Goal: Information Seeking & Learning: Find specific fact

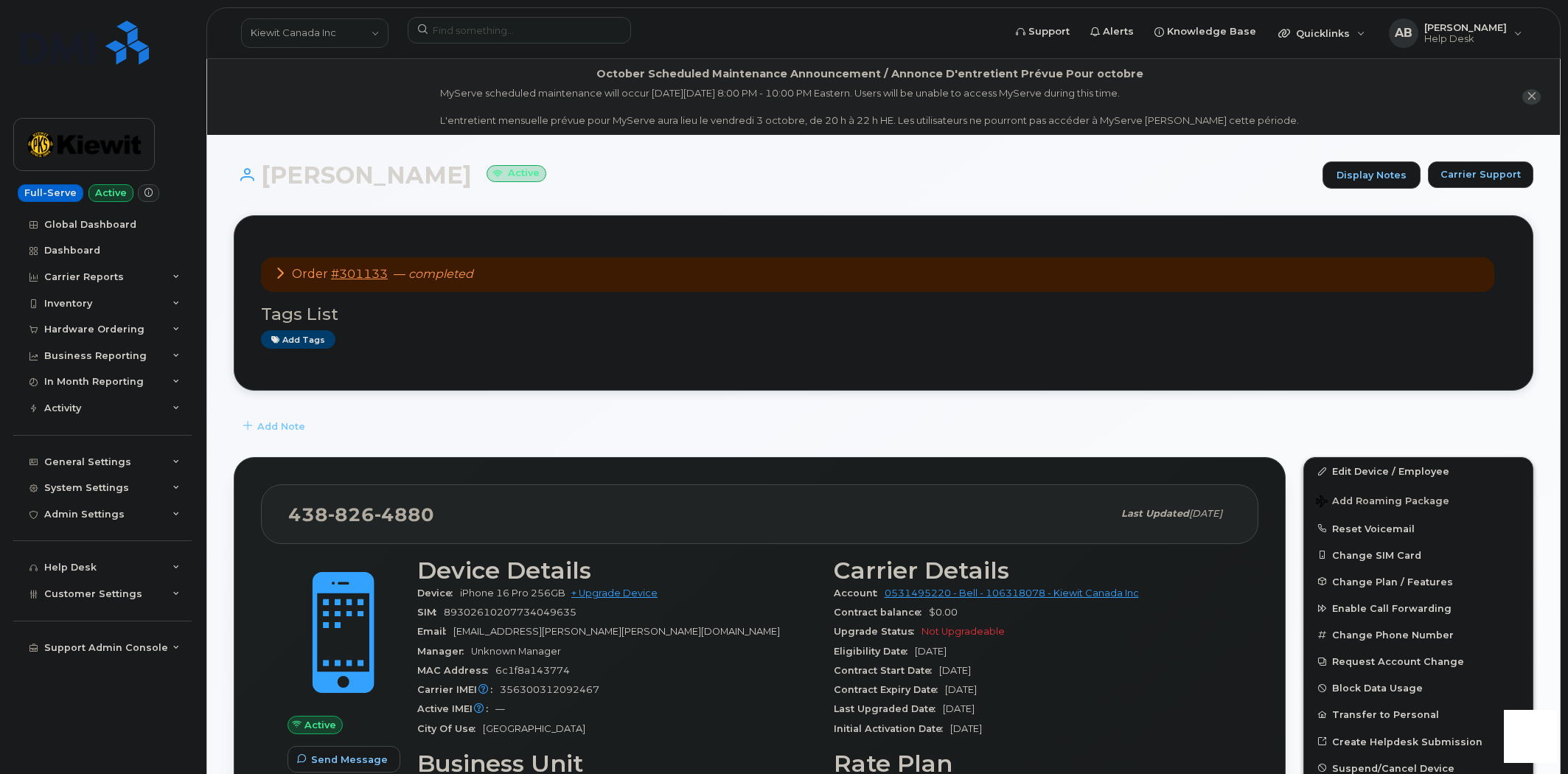
scroll to position [328, 0]
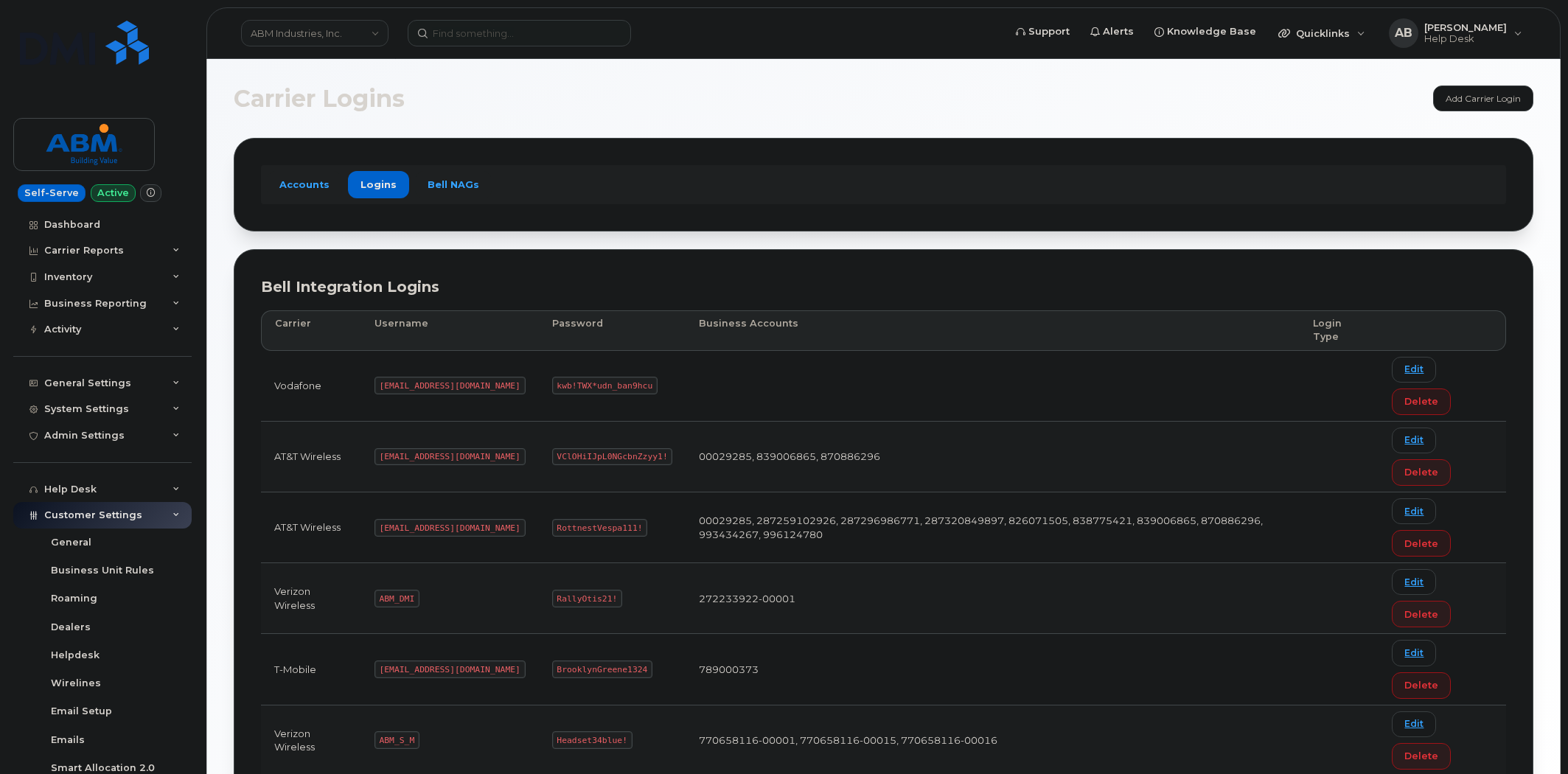
scroll to position [130, 0]
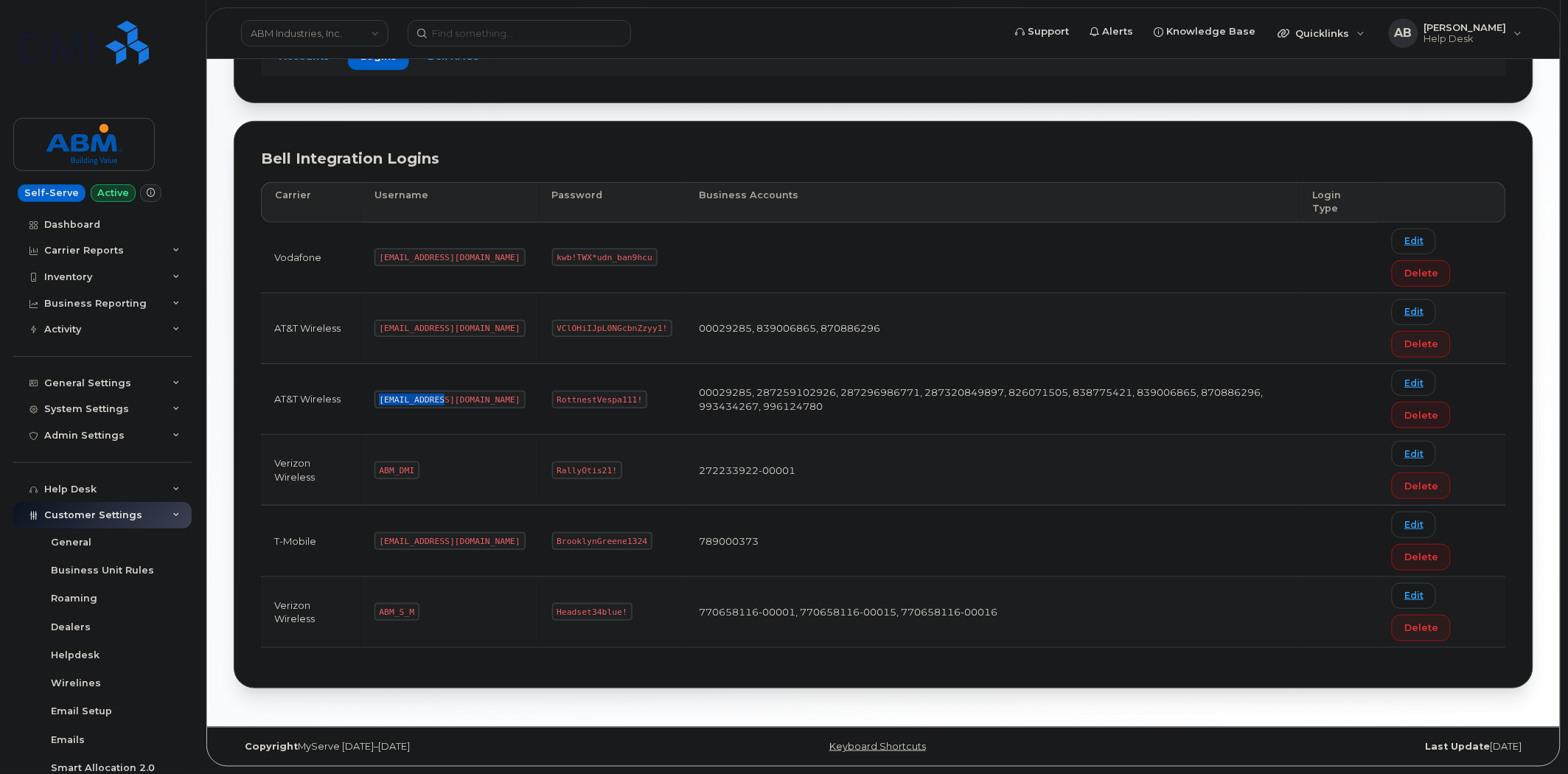
drag, startPoint x: 442, startPoint y: 396, endPoint x: 362, endPoint y: 395, distance: 80.0
click at [362, 395] on tr "AT&T Wireless abm@dminc.com RottnestVespa111! 00029285, 287259102926, 287296986…" at bounding box center [884, 400] width 1245 height 71
copy tr "abm@dminc.com"
drag, startPoint x: 586, startPoint y: 395, endPoint x: 483, endPoint y: 399, distance: 103.1
click at [483, 399] on tr "AT&T Wireless abm@dminc.com RottnestVespa111! 00029285, 287259102926, 287296986…" at bounding box center [884, 400] width 1245 height 71
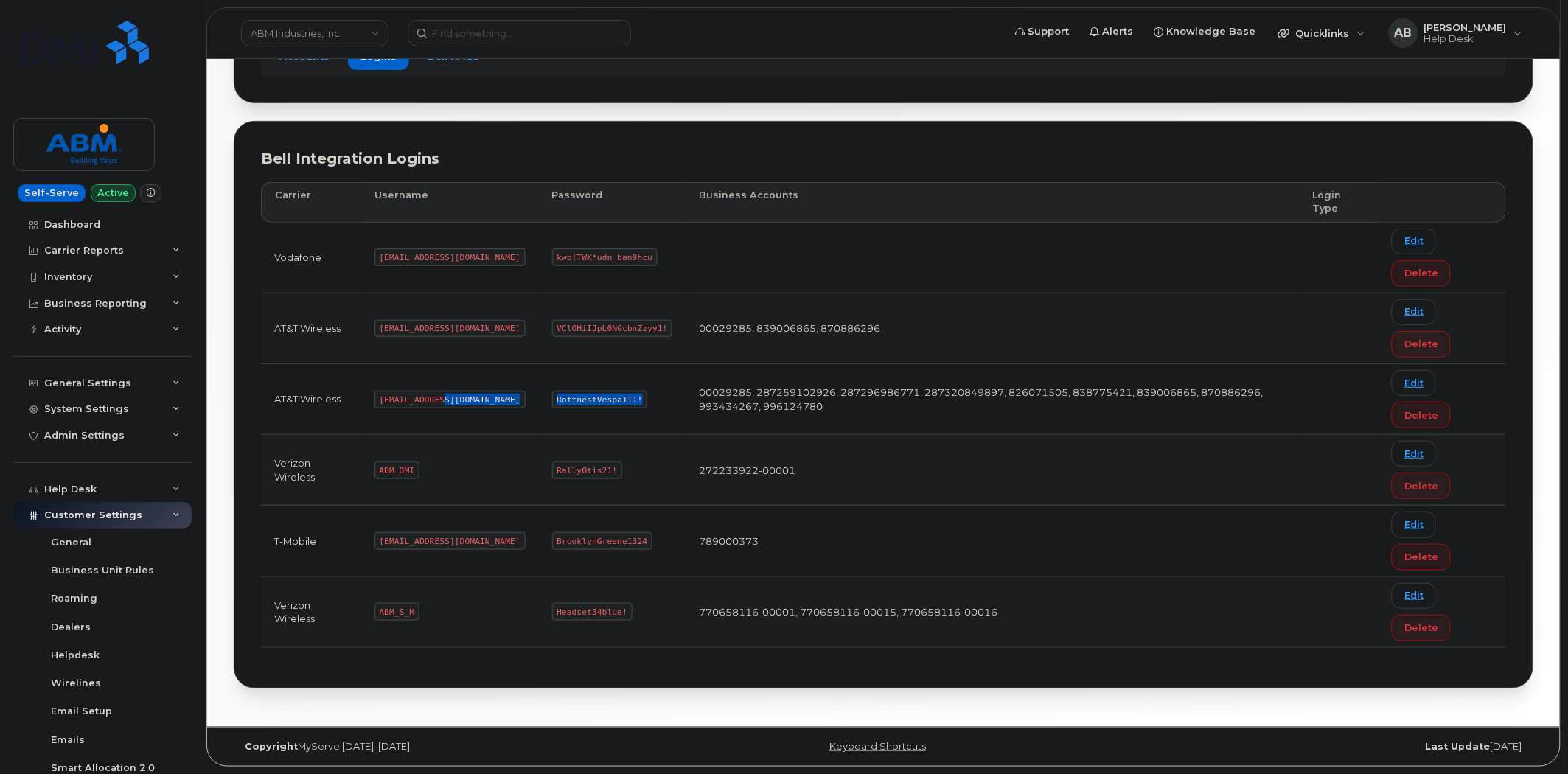
copy tr "RottnestVespa111!"
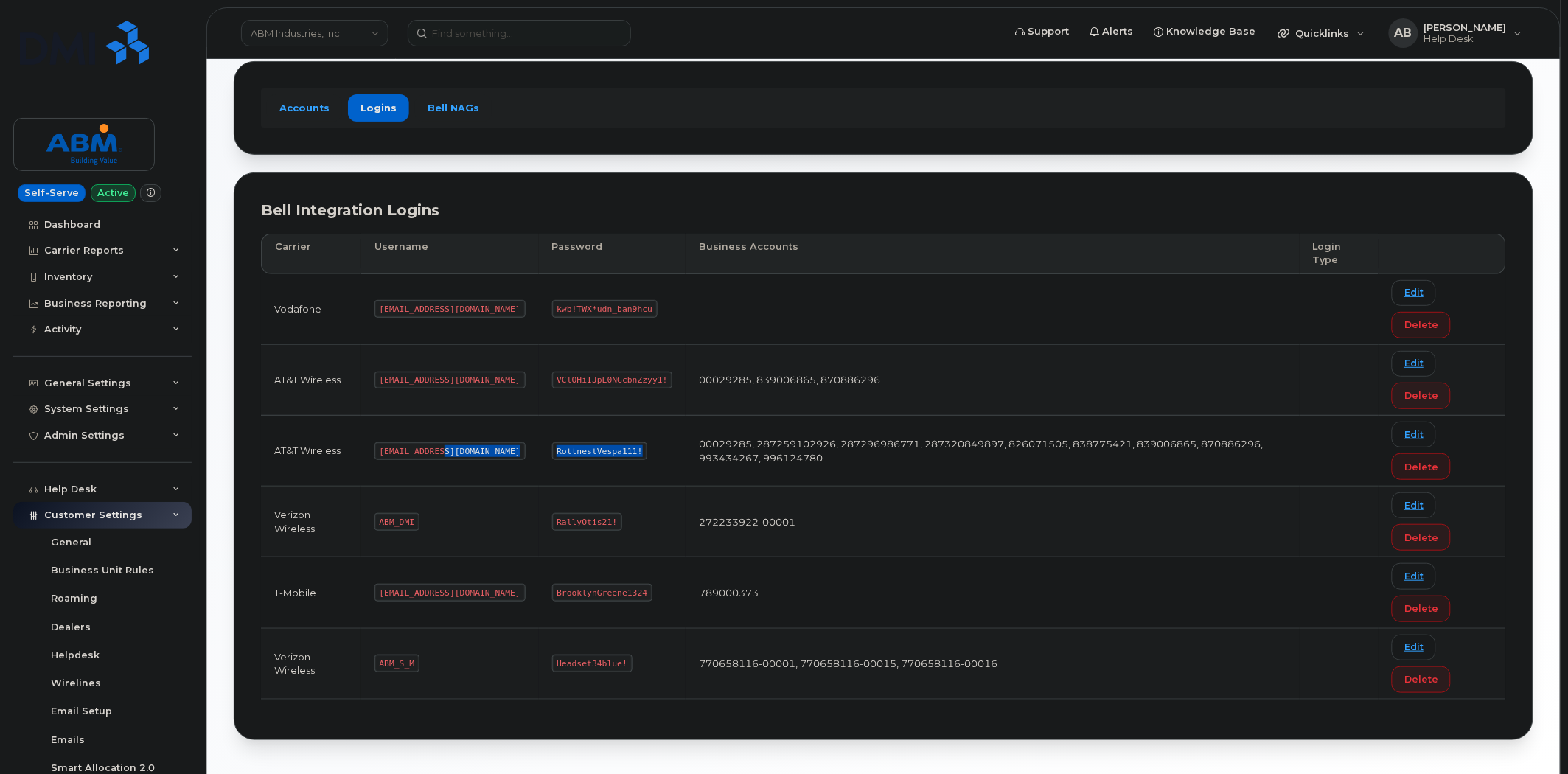
scroll to position [47, 0]
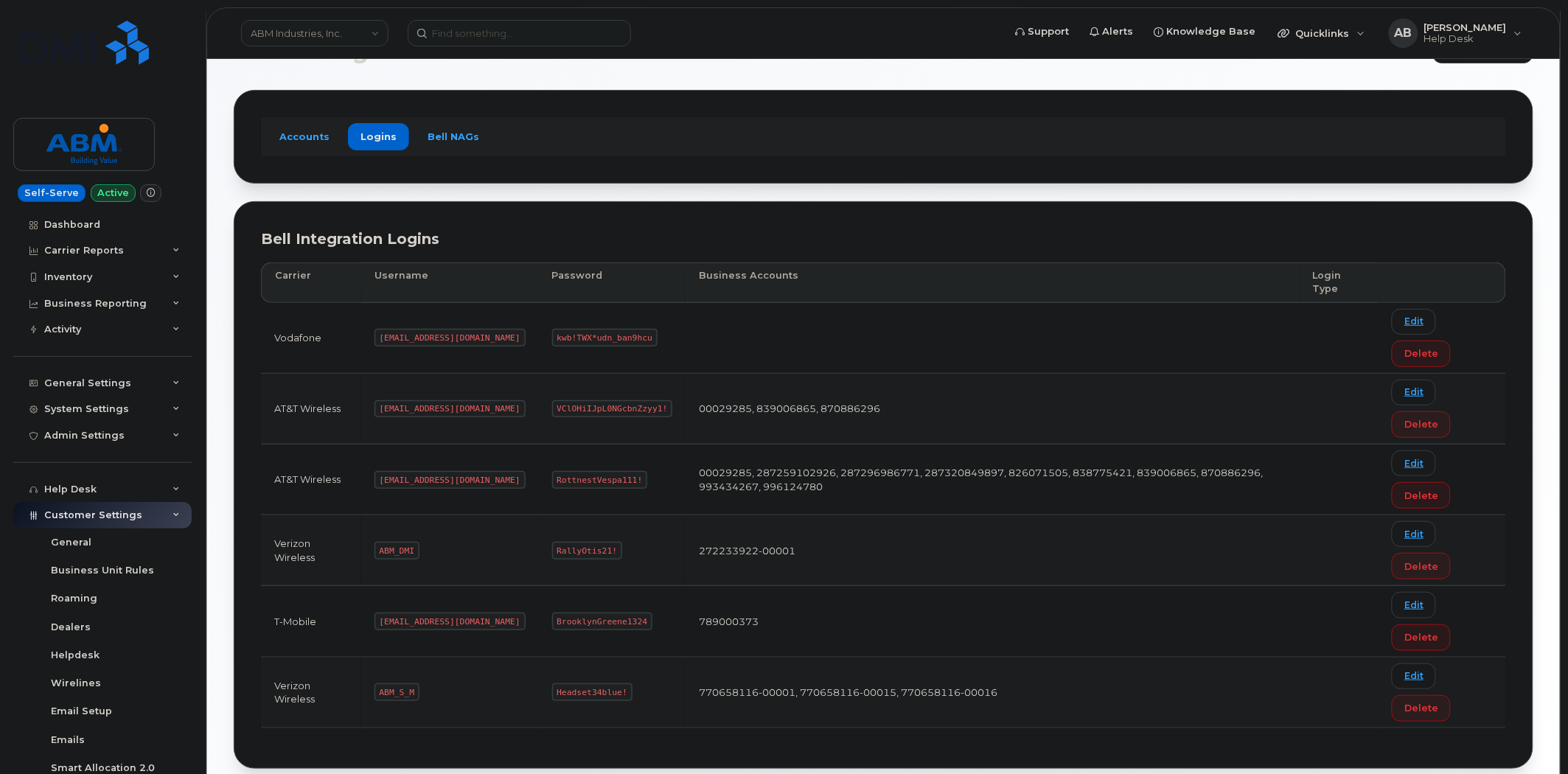
click at [404, 483] on code "abm@dminc.com" at bounding box center [450, 480] width 151 height 18
click at [406, 481] on code "abm@dminc.com" at bounding box center [450, 480] width 151 height 18
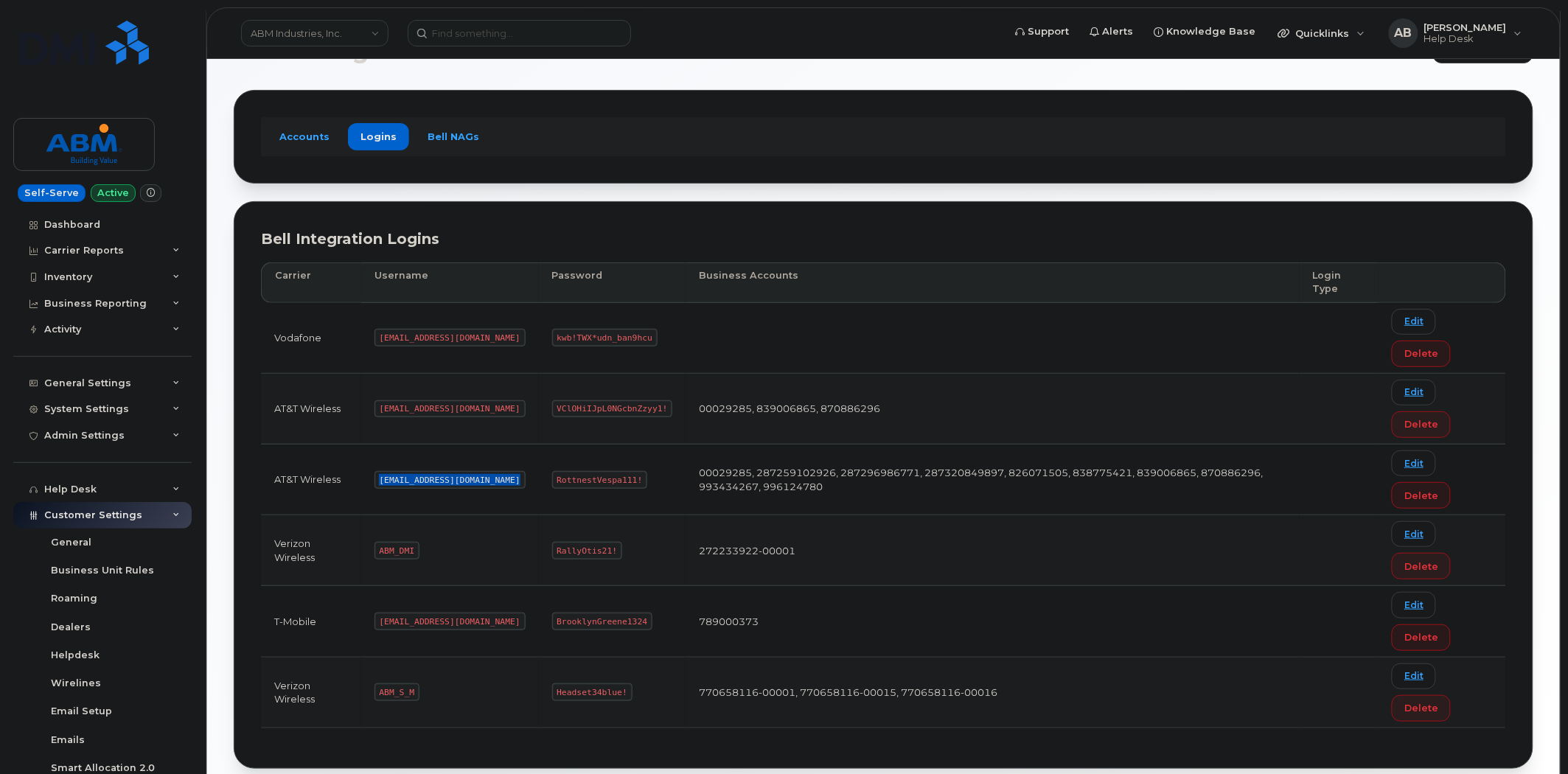
click at [406, 481] on code "abm@dminc.com" at bounding box center [450, 480] width 151 height 18
copy code "abm@dminc.com"
click at [552, 477] on code "RottnestVespa111!" at bounding box center [600, 480] width 96 height 18
drag, startPoint x: 506, startPoint y: 477, endPoint x: 587, endPoint y: 483, distance: 81.2
click at [587, 483] on code "RottnestVespa111!" at bounding box center [600, 480] width 96 height 18
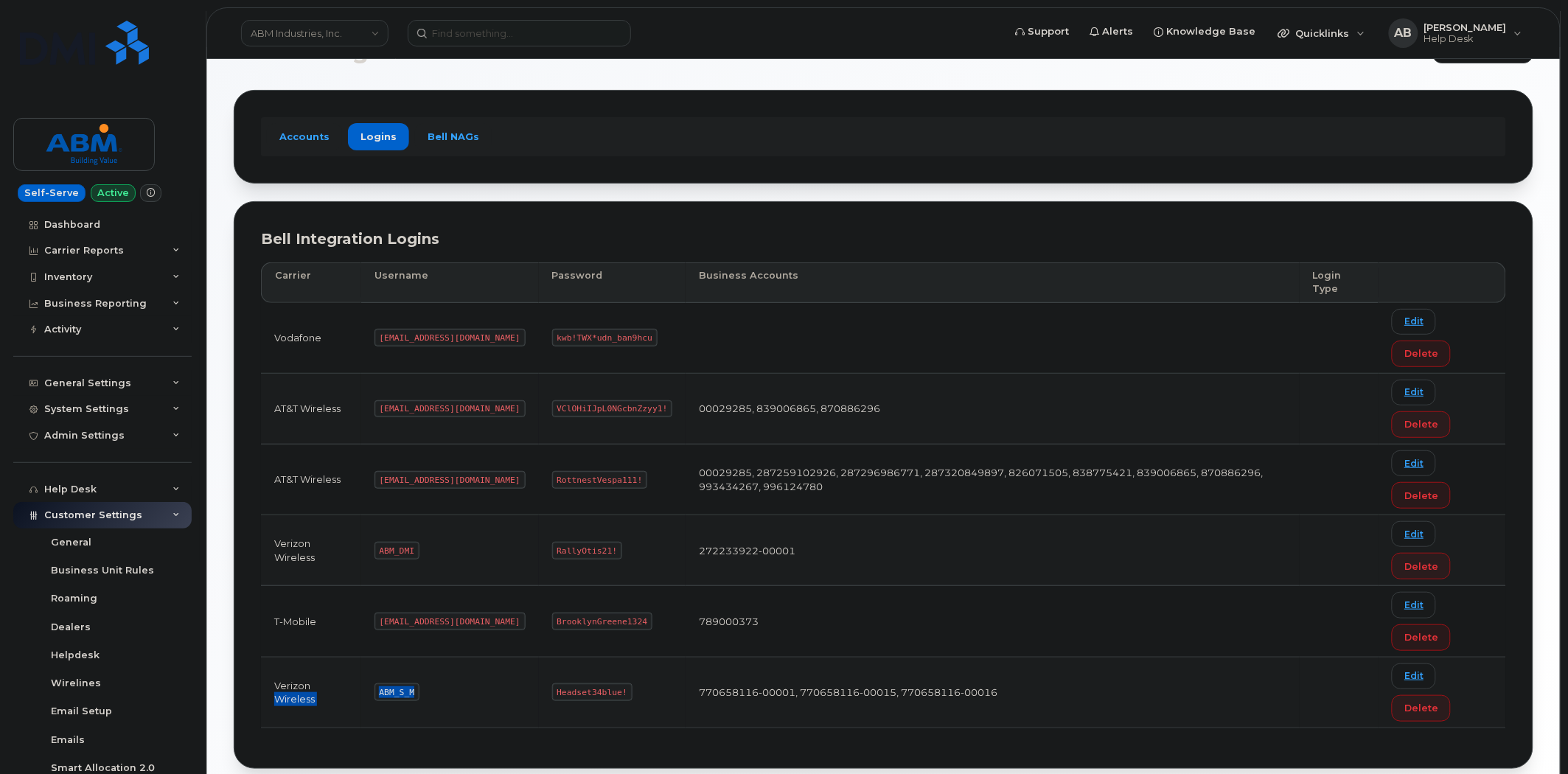
drag, startPoint x: 413, startPoint y: 695, endPoint x: 362, endPoint y: 691, distance: 51.2
click at [362, 691] on tr "Verizon Wireless ABM_S_M Headset34blue! 770658116-00001, 770658116-00015, 77065…" at bounding box center [884, 693] width 1245 height 71
copy tr "Wireless ABM_S_M"
click at [454, 695] on td "ABM_S_M" at bounding box center [450, 693] width 177 height 71
drag, startPoint x: 414, startPoint y: 689, endPoint x: 380, endPoint y: 691, distance: 34.1
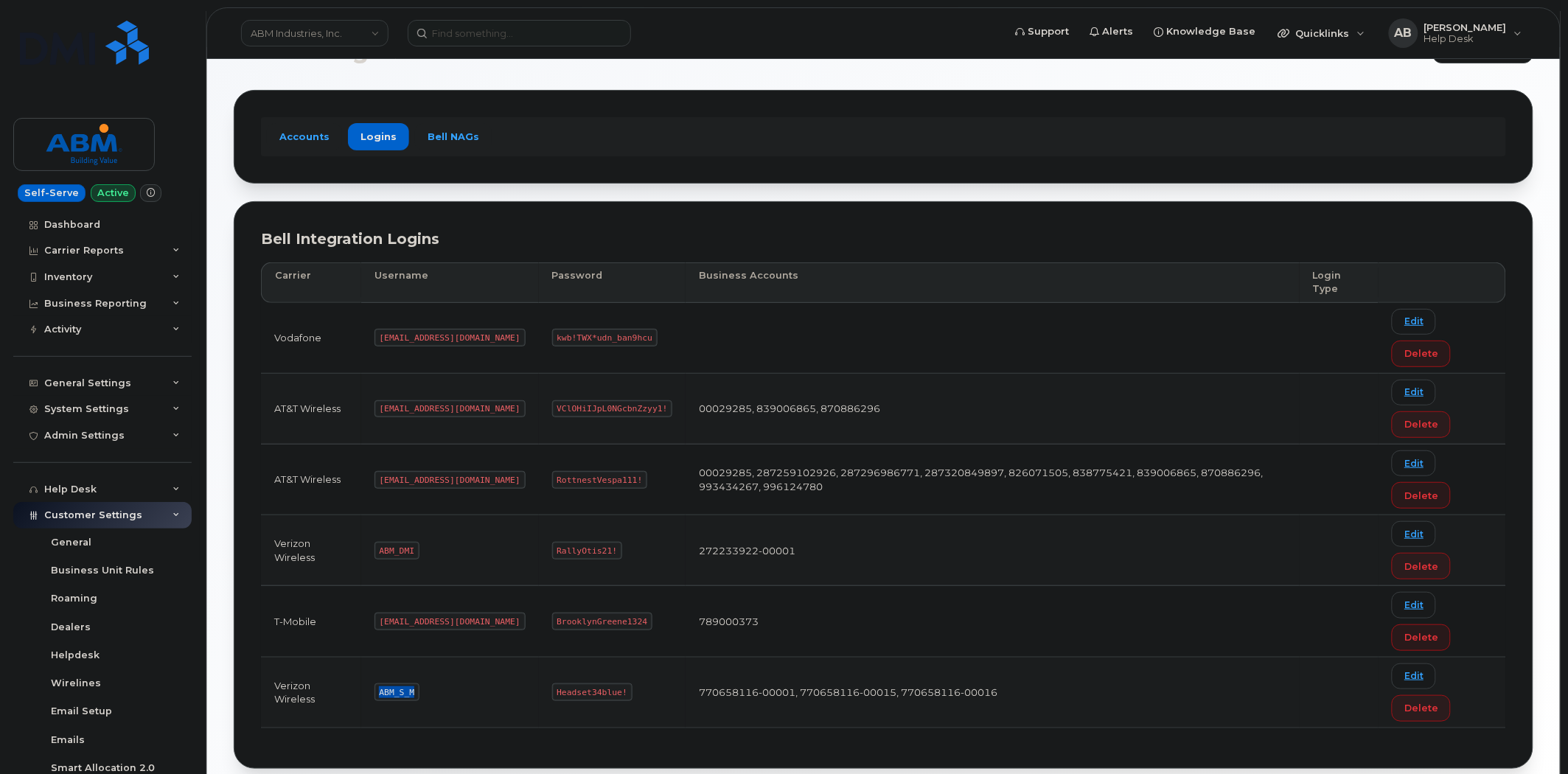
click at [380, 691] on code "ABM_S_M" at bounding box center [397, 692] width 45 height 18
copy code "ABM_S_M"
drag, startPoint x: 569, startPoint y: 691, endPoint x: 503, endPoint y: 697, distance: 66.3
click at [552, 697] on code "Headset34blue!" at bounding box center [592, 692] width 81 height 18
copy code "Headset34blue!"
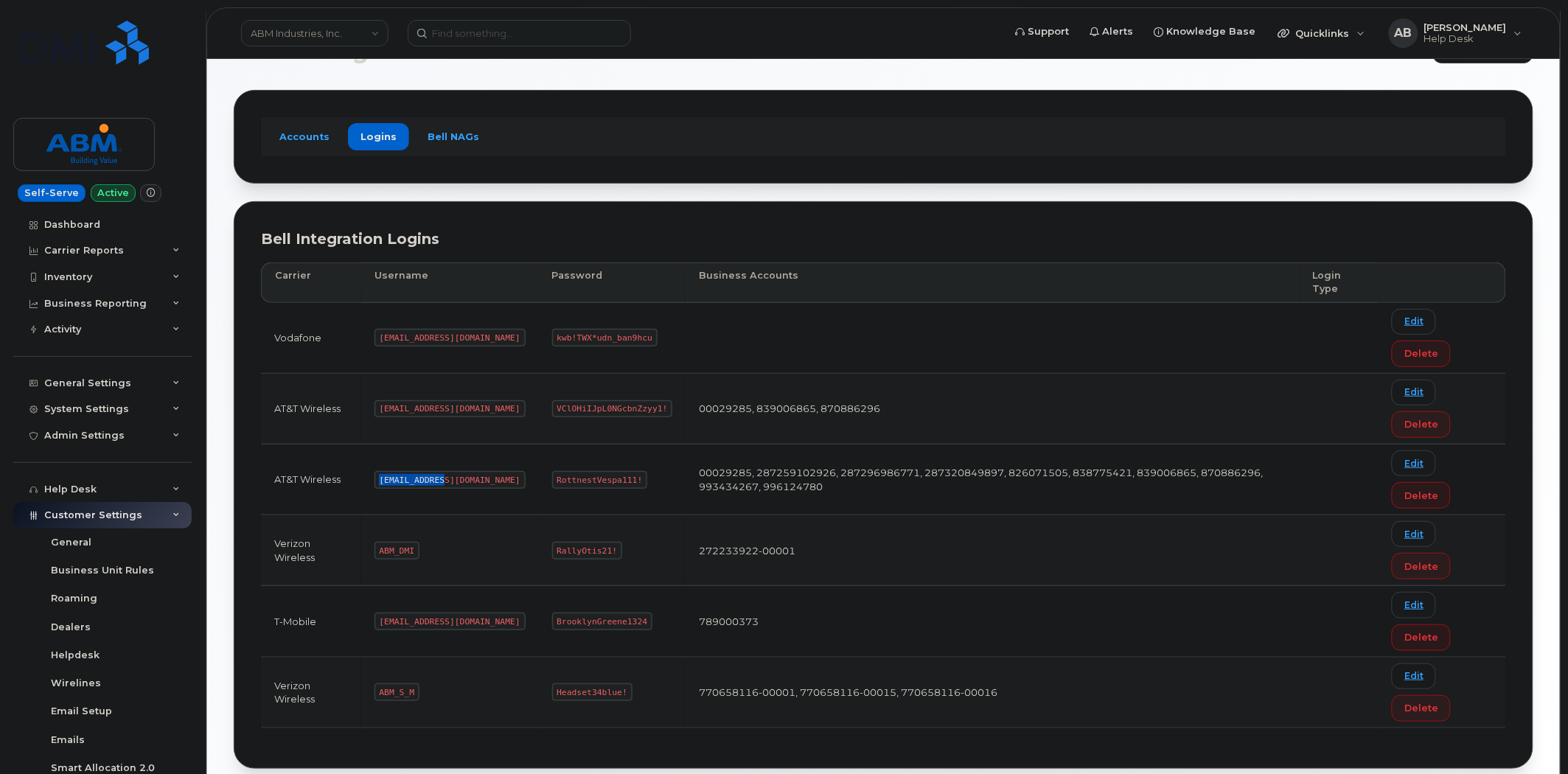
drag, startPoint x: 442, startPoint y: 478, endPoint x: 375, endPoint y: 477, distance: 67.0
click at [375, 477] on td "abm@dminc.com" at bounding box center [450, 480] width 177 height 71
drag, startPoint x: 470, startPoint y: 408, endPoint x: 378, endPoint y: 408, distance: 92.0
click at [378, 408] on code "tphillips@dminc.com" at bounding box center [450, 409] width 151 height 18
copy code "tphillips@dminc.com"
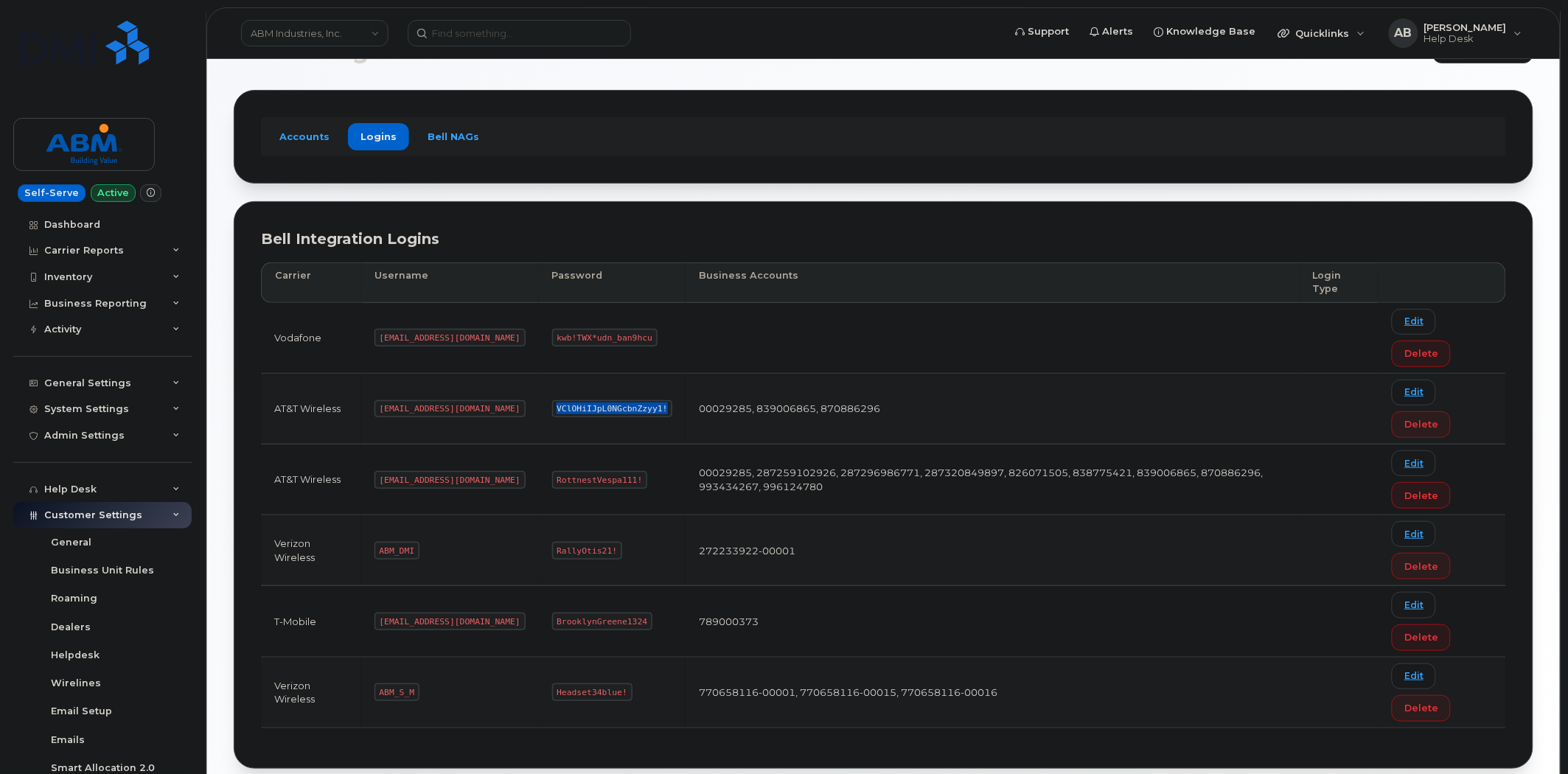
drag, startPoint x: 607, startPoint y: 407, endPoint x: 495, endPoint y: 406, distance: 112.0
click at [539, 406] on td "VClOHiIJpL0NGcbnZzyy1!" at bounding box center [612, 409] width 147 height 71
copy code "VClOHiIJpL0NGcbnZzyy1!"
drag, startPoint x: 439, startPoint y: 481, endPoint x: 378, endPoint y: 481, distance: 61.0
click at [378, 481] on code "abm@dminc.com" at bounding box center [450, 480] width 151 height 18
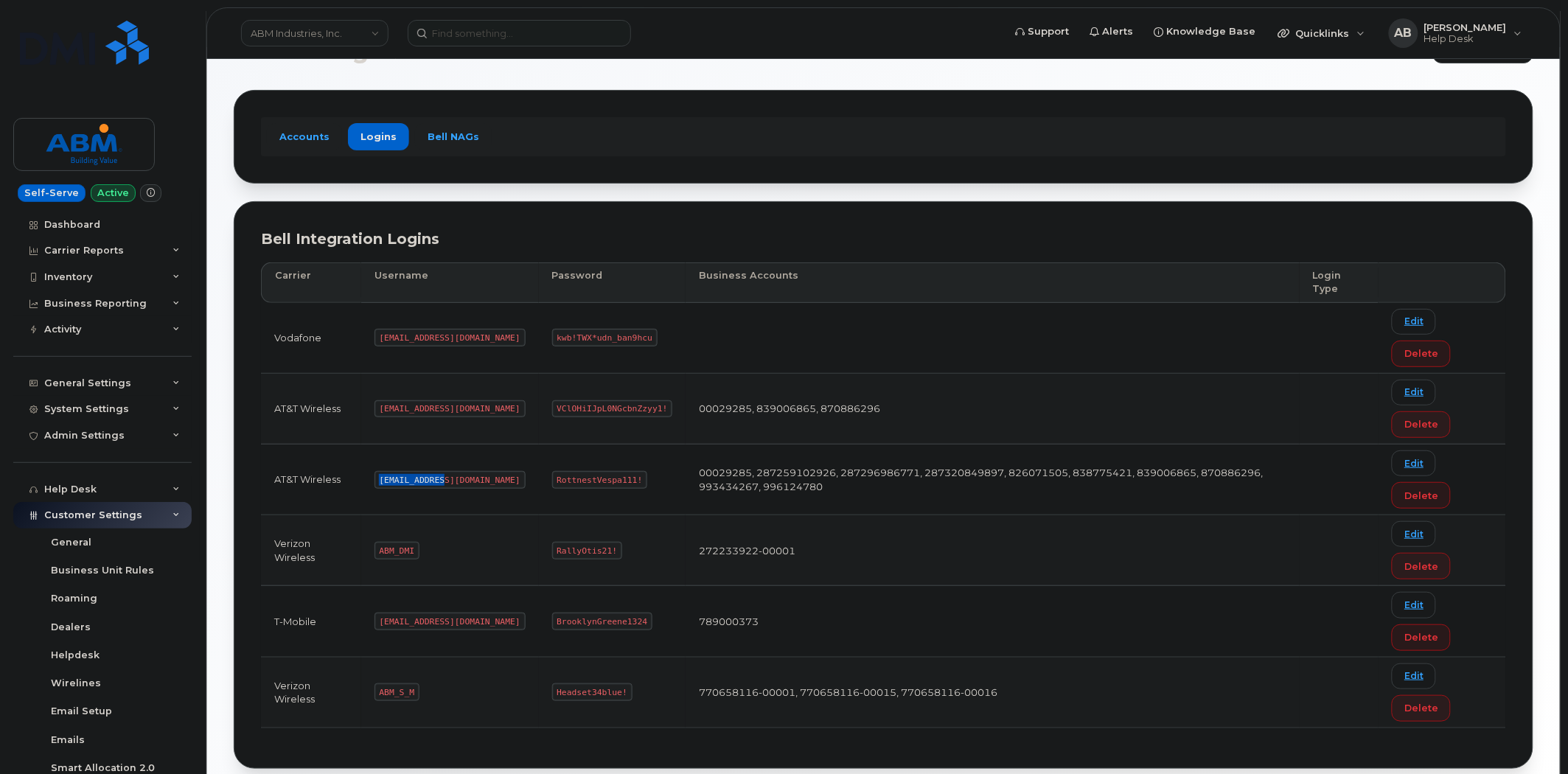
copy code "abm@dminc.com"
drag, startPoint x: 585, startPoint y: 481, endPoint x: 503, endPoint y: 477, distance: 82.1
click at [552, 477] on code "RottnestVespa111!" at bounding box center [600, 480] width 96 height 18
copy code "RottnestVespa111!"
click at [446, 474] on code "abm@dminc.com" at bounding box center [450, 480] width 151 height 18
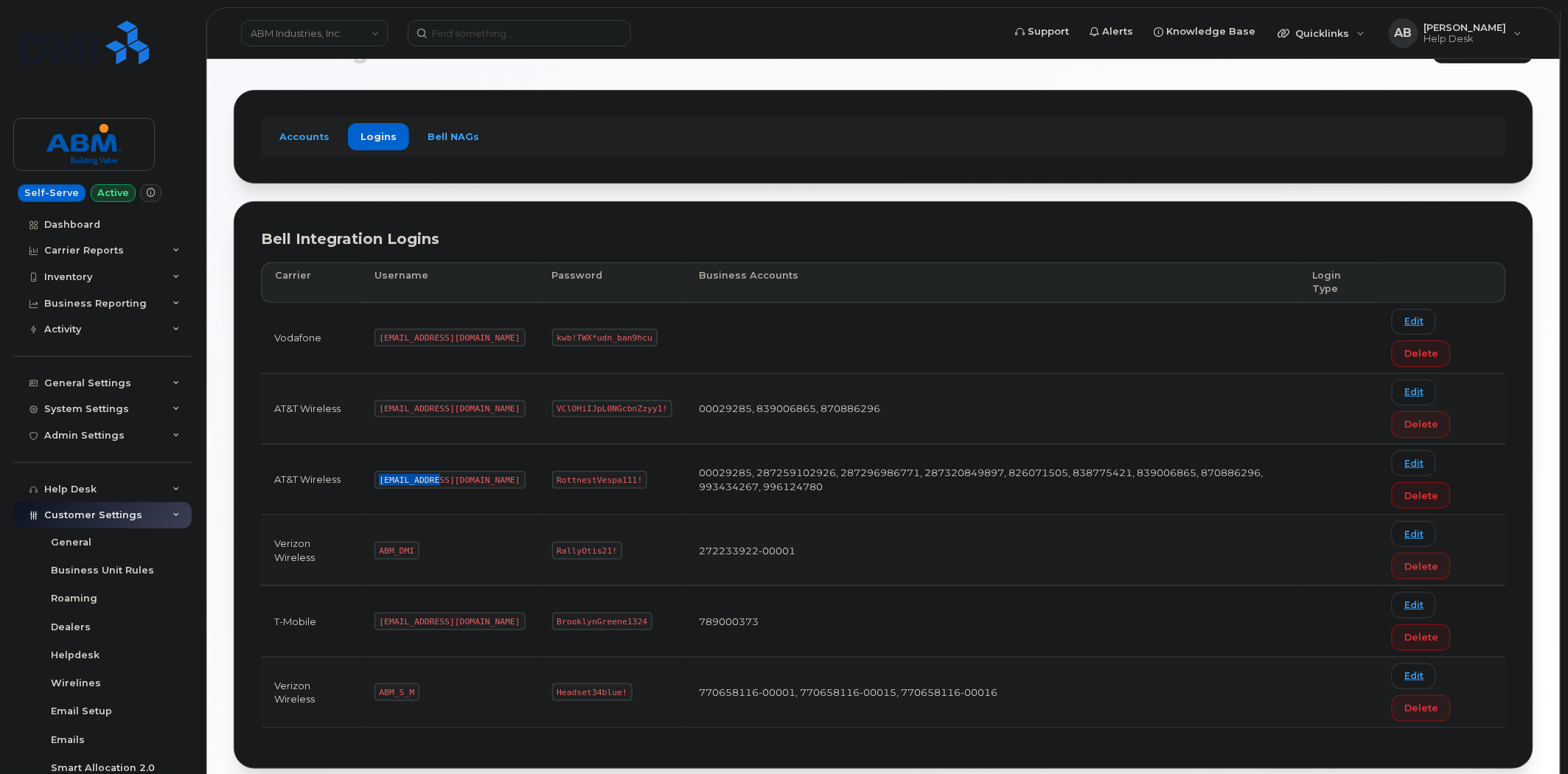
drag, startPoint x: 439, startPoint y: 478, endPoint x: 379, endPoint y: 483, distance: 60.2
click at [379, 483] on code "abm@dminc.com" at bounding box center [450, 480] width 151 height 18
click at [438, 482] on code "abm@dminc.com" at bounding box center [450, 480] width 151 height 18
drag, startPoint x: 443, startPoint y: 481, endPoint x: 378, endPoint y: 481, distance: 65.0
click at [378, 481] on code "abm@dminc.com" at bounding box center [450, 480] width 151 height 18
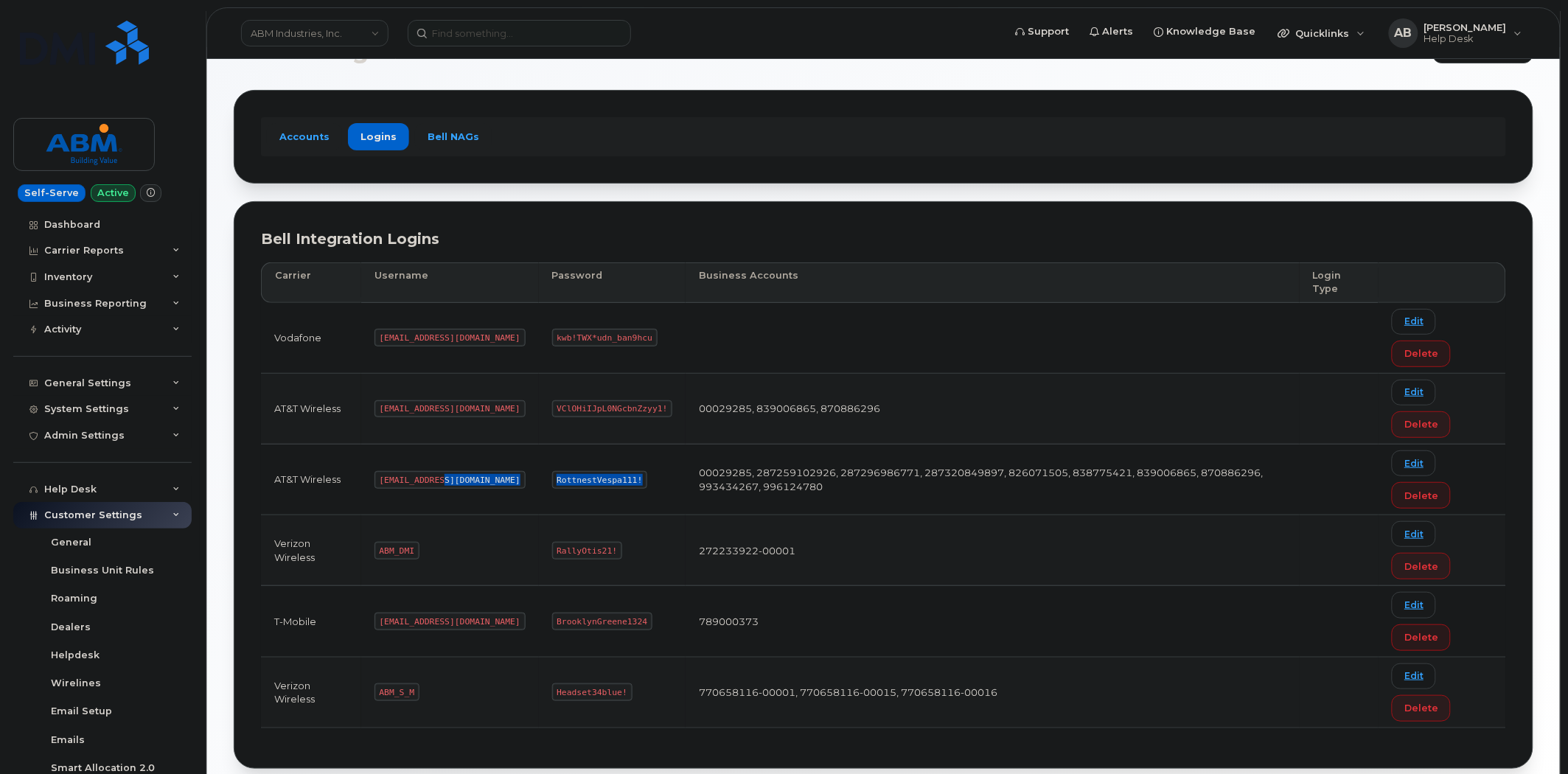
drag, startPoint x: 584, startPoint y: 481, endPoint x: 480, endPoint y: 489, distance: 104.3
click at [480, 489] on tr "AT&T Wireless abm@dminc.com RottnestVespa111! 00029285, 287259102926, 287296986…" at bounding box center [884, 480] width 1245 height 71
